Goal: Transaction & Acquisition: Subscribe to service/newsletter

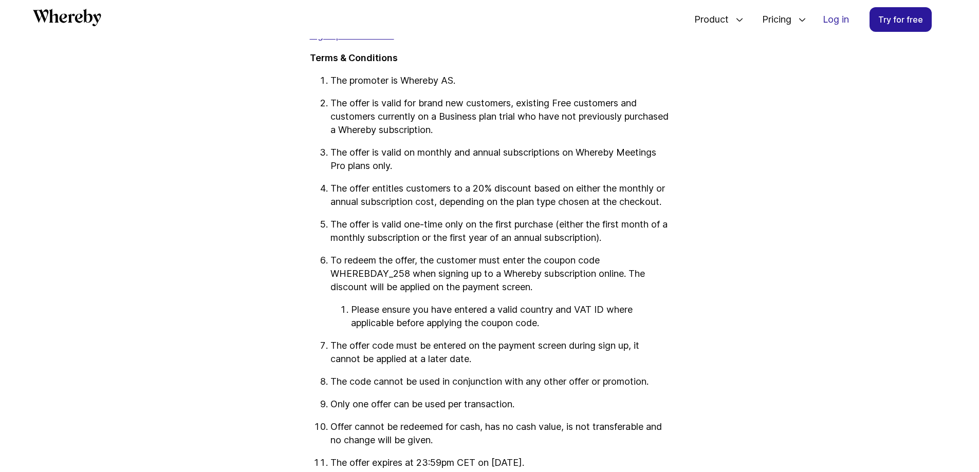
scroll to position [1624, 0]
click at [359, 41] on link "Sign up for Pro now" at bounding box center [352, 35] width 84 height 11
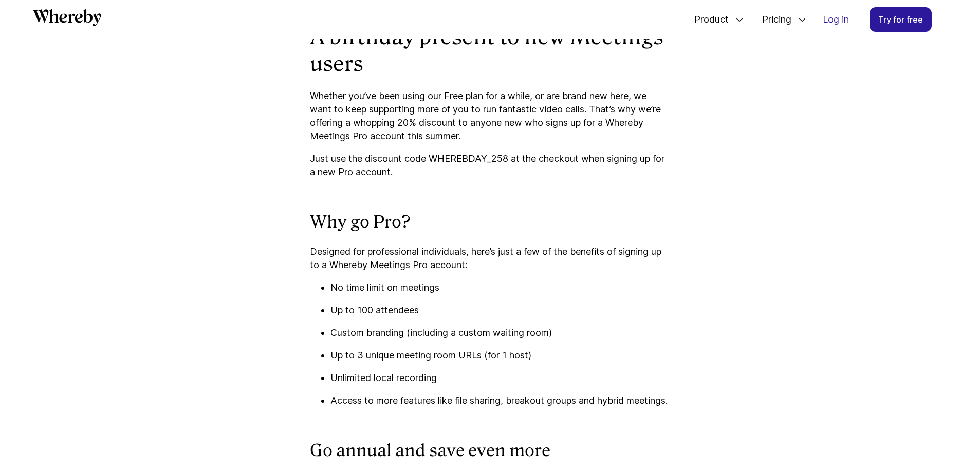
scroll to position [1021, 0]
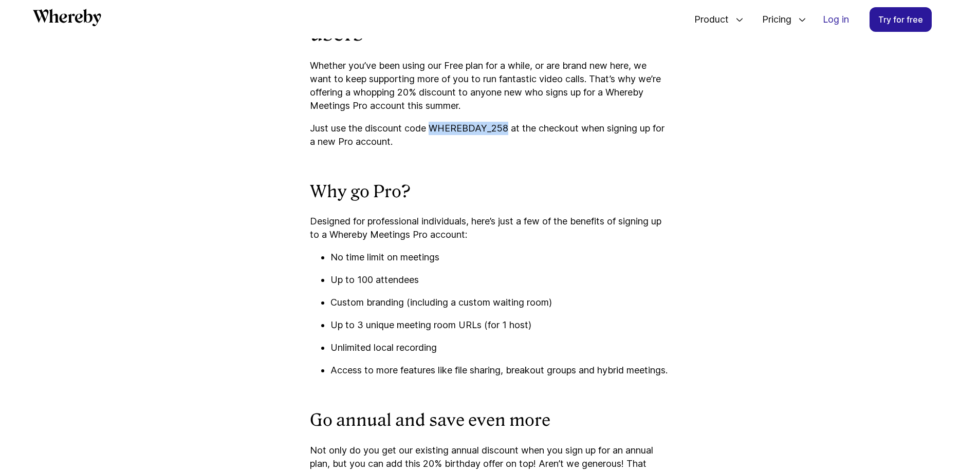
drag, startPoint x: 432, startPoint y: 127, endPoint x: 508, endPoint y: 127, distance: 75.5
click at [508, 127] on p "Just use the discount code WHEREBDAY_258 at the checkout when signing up for a …" at bounding box center [490, 135] width 360 height 27
copy p "WHEREBDAY_258"
click at [792, 63] on link "For Meetings" at bounding box center [810, 61] width 107 height 13
